Goal: Navigation & Orientation: Understand site structure

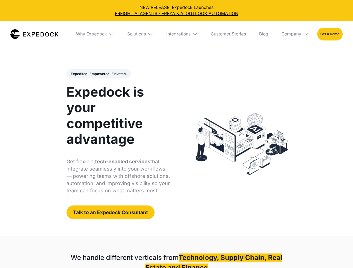
select select
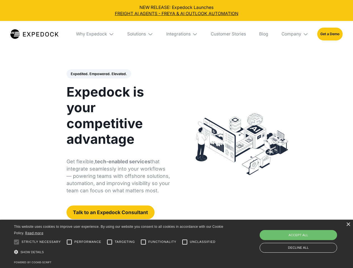
click at [176, 34] on div "Integrations" at bounding box center [178, 34] width 24 height 6
click at [95, 34] on div "Why Expedock" at bounding box center [86, 34] width 31 height 6
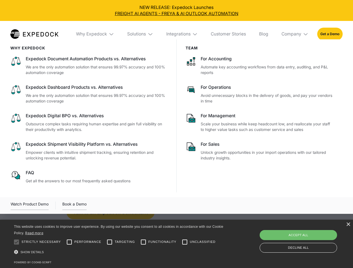
click at [140, 34] on div "Solutions" at bounding box center [136, 34] width 19 height 6
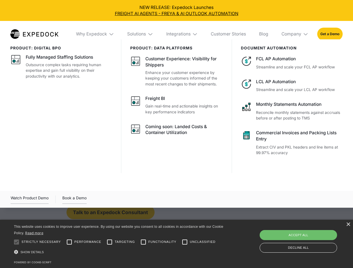
click at [182, 34] on div "Integrations" at bounding box center [178, 34] width 24 height 6
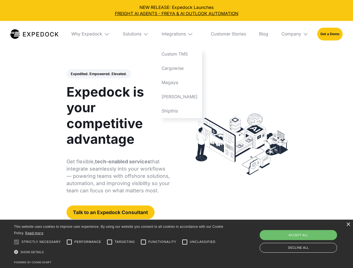
click at [295, 34] on div "Company" at bounding box center [291, 34] width 20 height 6
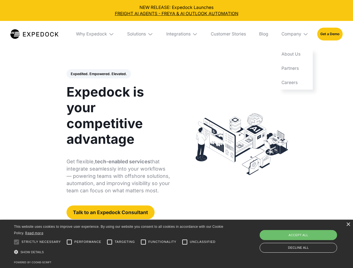
click at [98, 74] on div "Expedited. Empowered. Elevated. Automate Freight Document Extraction at 99.97% …" at bounding box center [118, 144] width 104 height 150
click at [16, 242] on div at bounding box center [16, 242] width 11 height 11
click at [69, 242] on input "Performance" at bounding box center [69, 242] width 11 height 11
checkbox input "true"
click at [109, 242] on input "Targeting" at bounding box center [109, 242] width 11 height 11
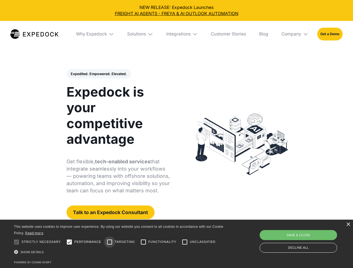
checkbox input "true"
click at [143, 242] on input "Functionality" at bounding box center [143, 242] width 11 height 11
checkbox input "true"
